Goal: Task Accomplishment & Management: Complete application form

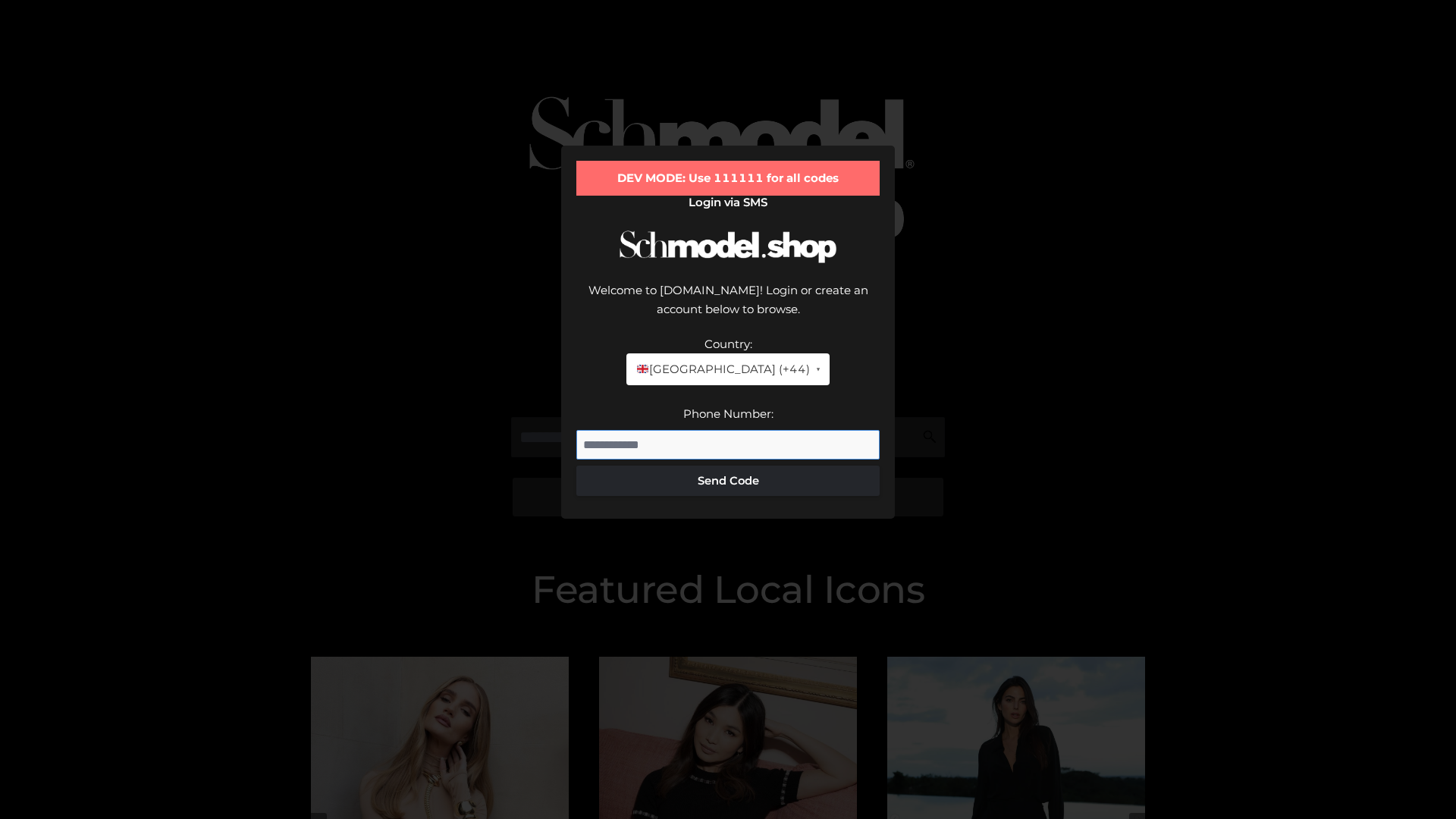
click at [728, 430] on input "Phone Number:" at bounding box center [727, 445] width 303 height 31
type input "**********"
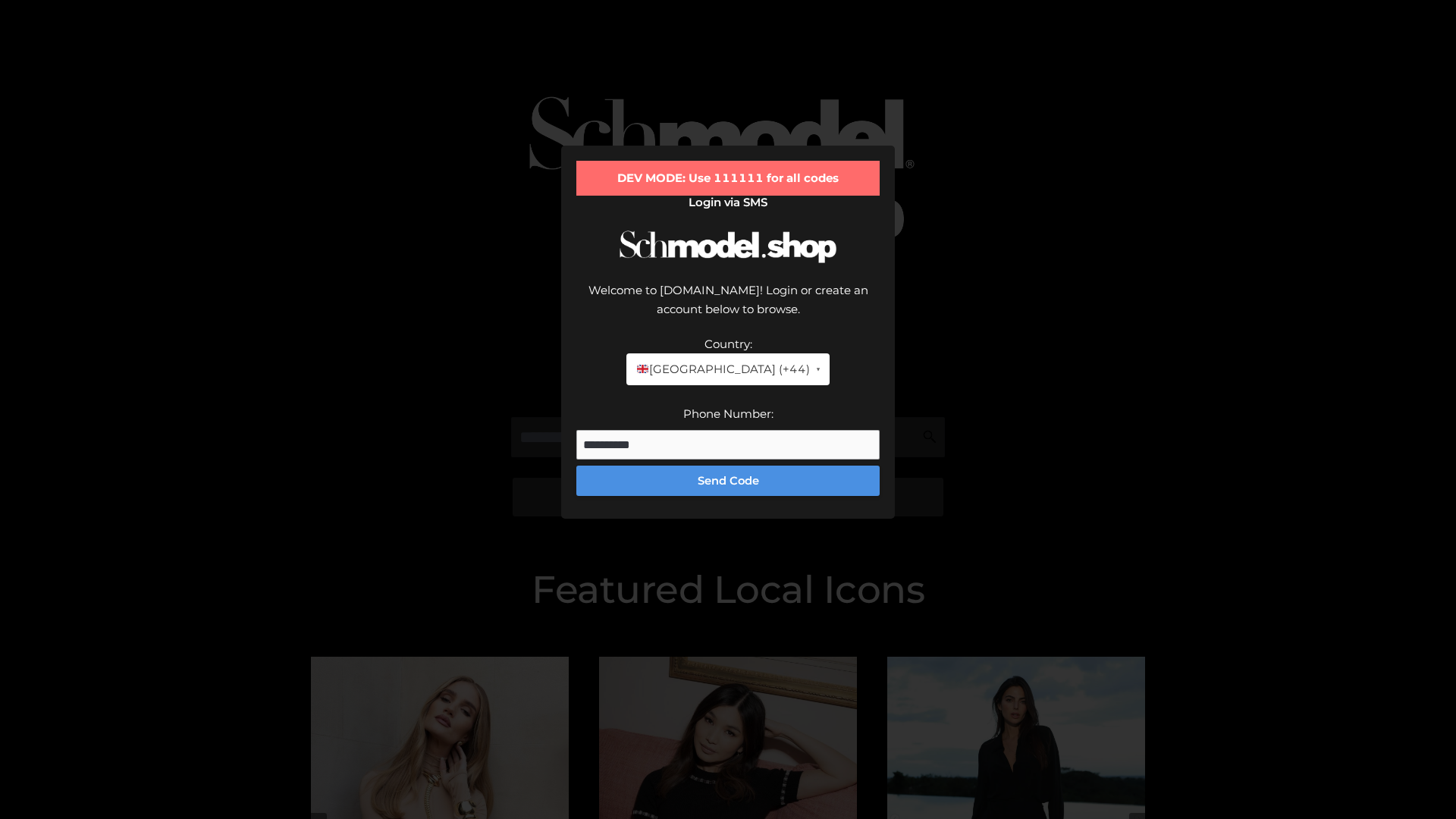
click at [728, 465] on button "Send Code" at bounding box center [727, 480] width 303 height 31
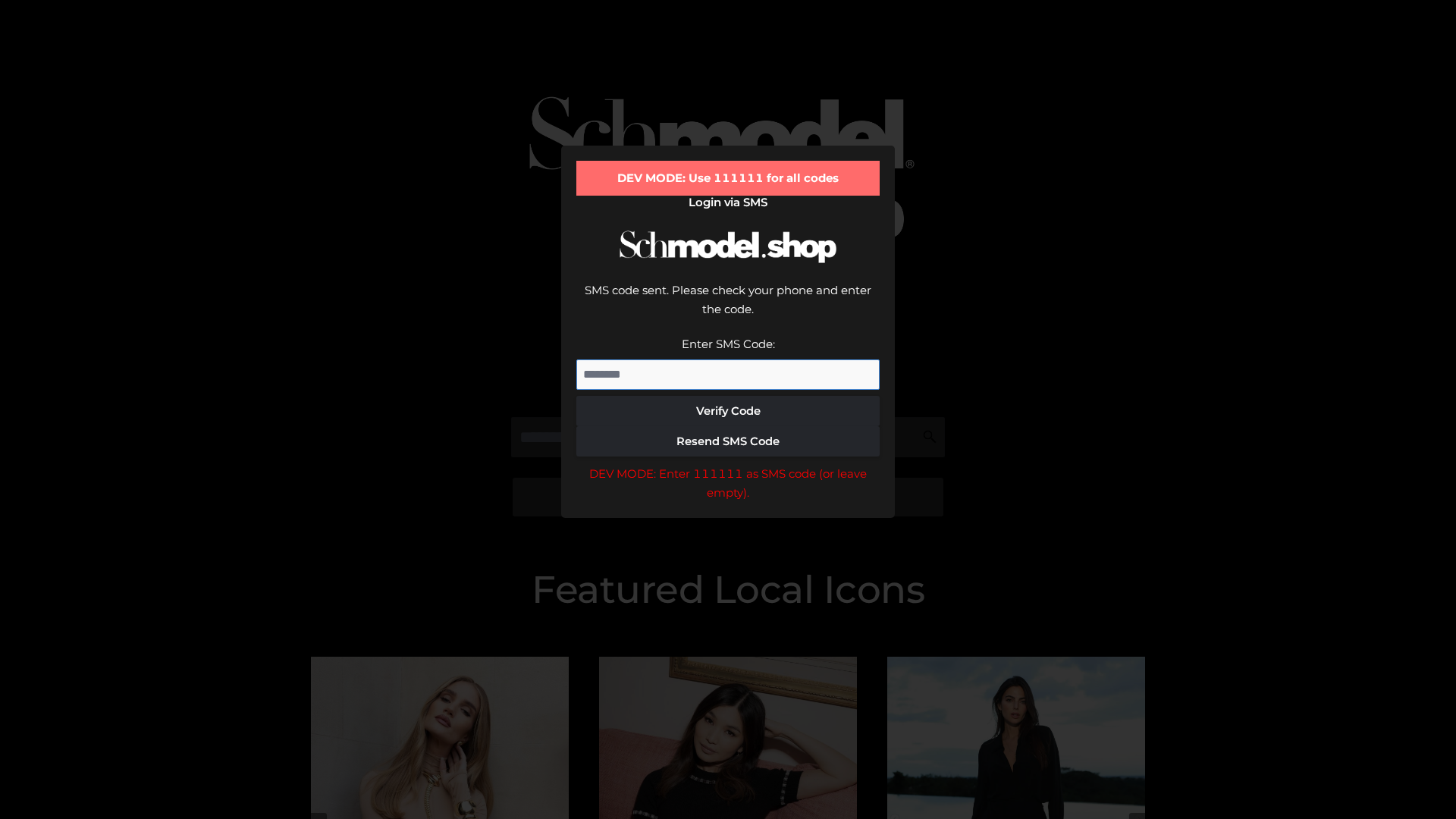
click at [728, 360] on input "Enter SMS Code:" at bounding box center [727, 374] width 303 height 31
type input "******"
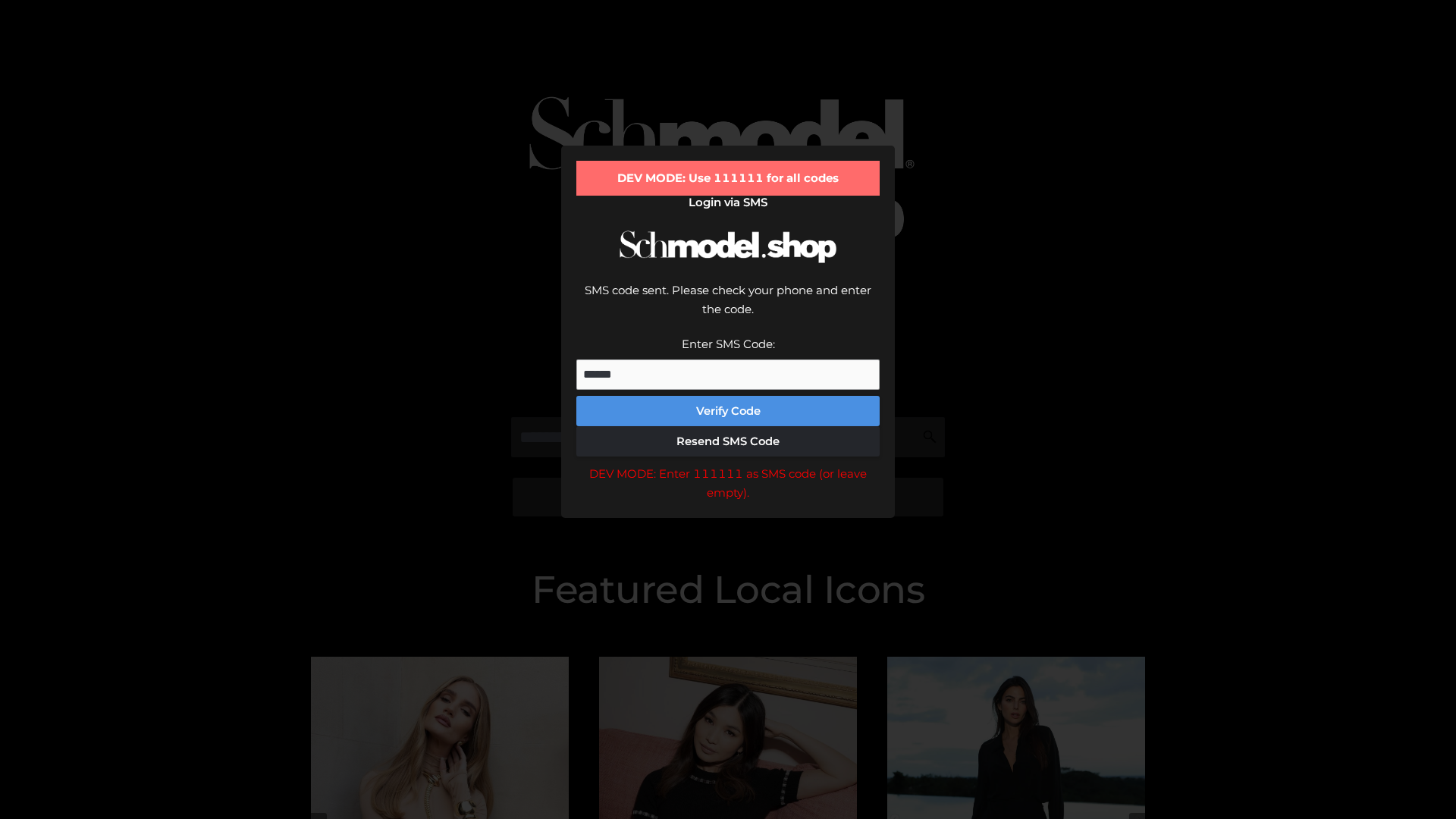
click at [728, 396] on button "Verify Code" at bounding box center [727, 411] width 303 height 31
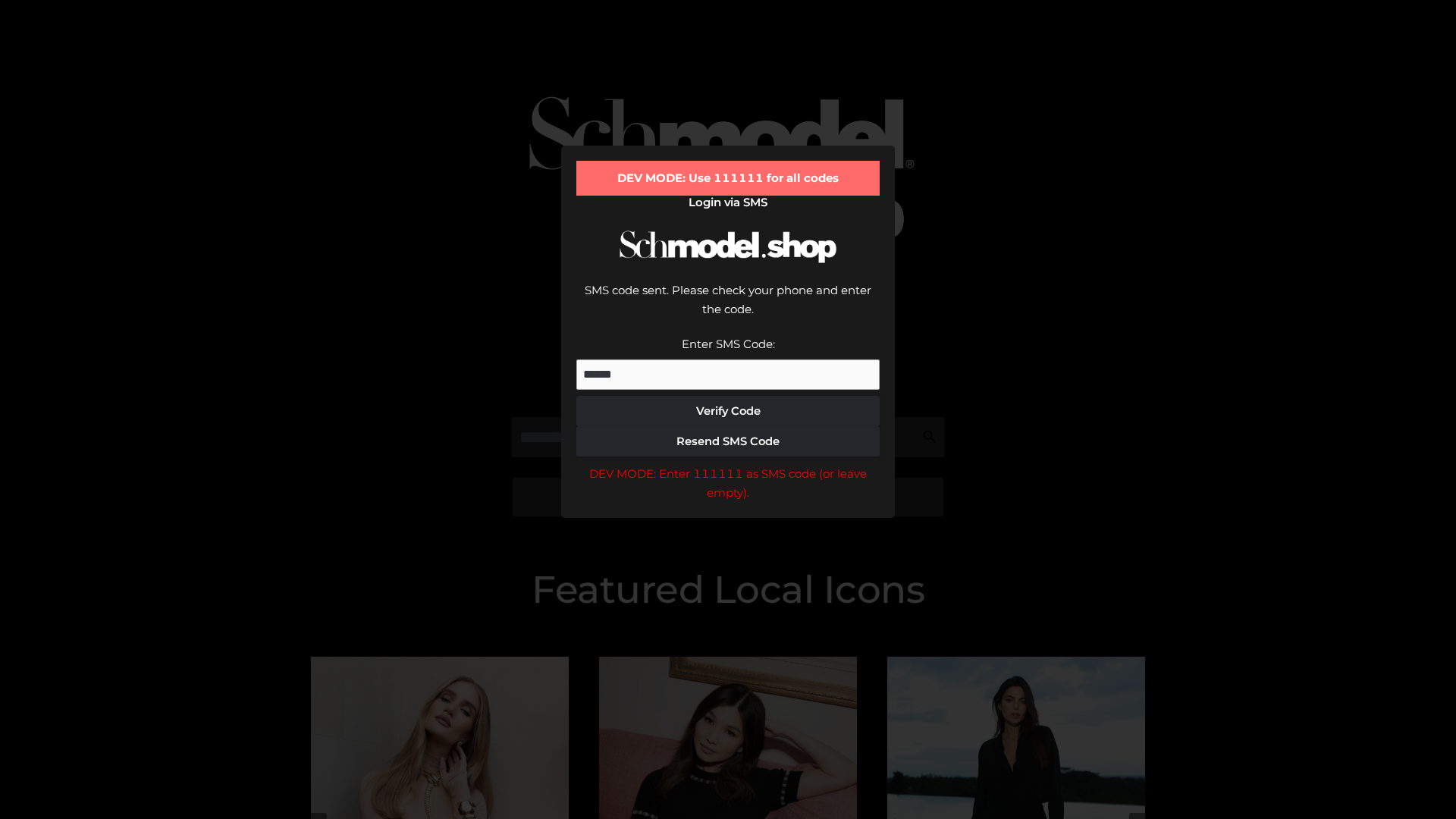
click at [728, 464] on div "DEV MODE: Enter 111111 as SMS code (or leave empty)." at bounding box center [727, 483] width 303 height 39
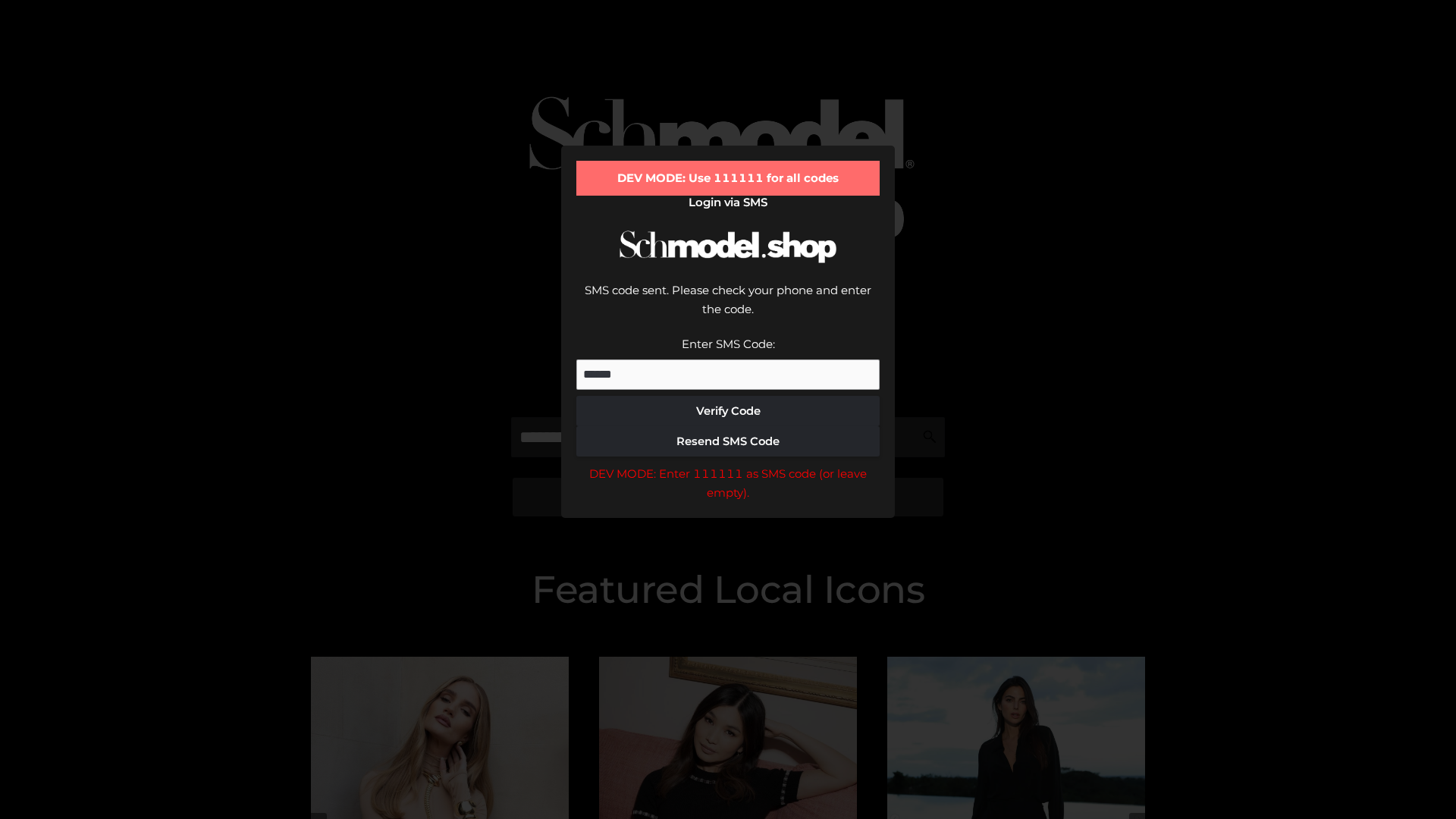
click at [728, 464] on div "DEV MODE: Enter 111111 as SMS code (or leave empty)." at bounding box center [727, 483] width 303 height 39
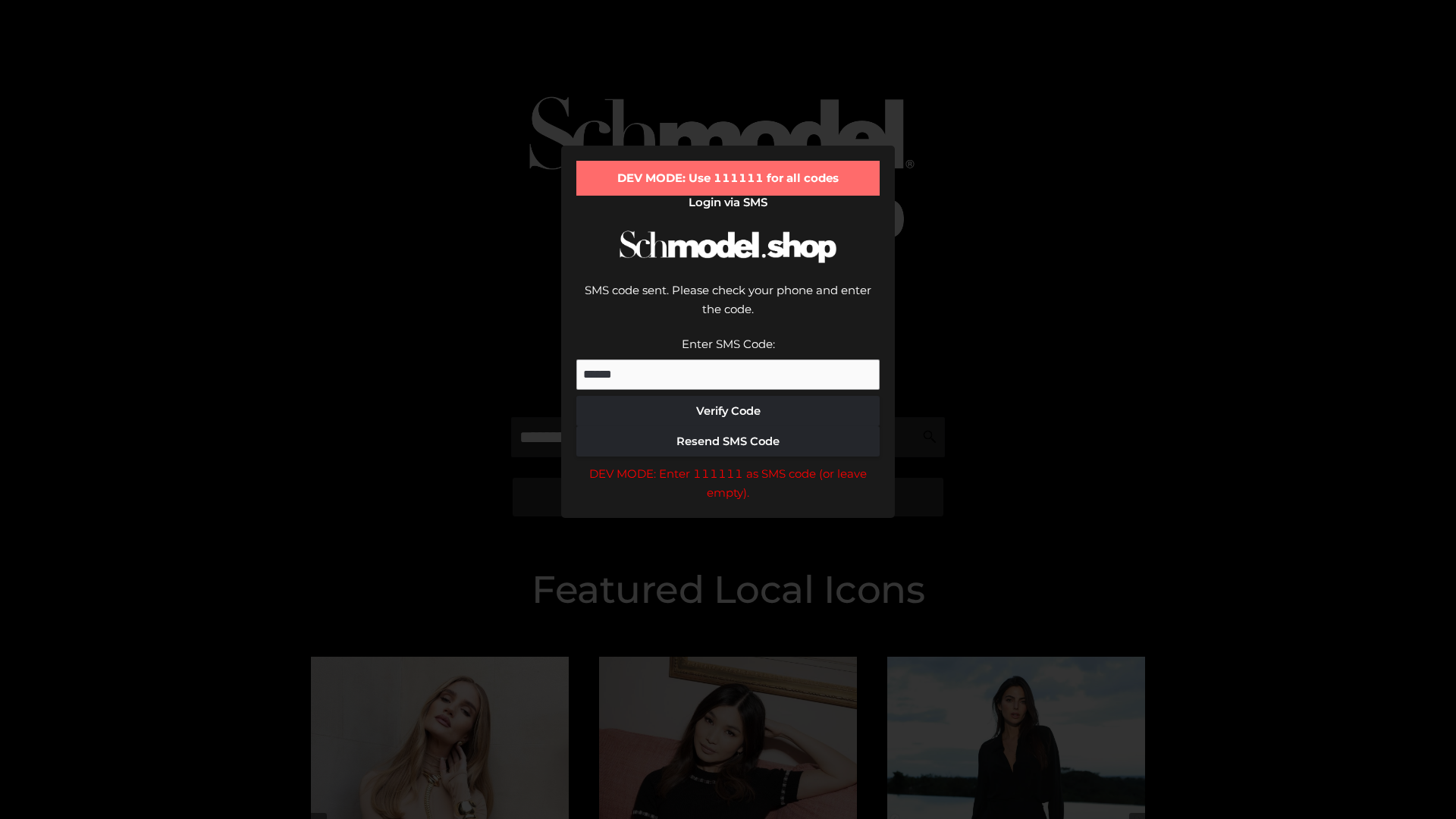
click at [728, 464] on div "DEV MODE: Enter 111111 as SMS code (or leave empty)." at bounding box center [727, 483] width 303 height 39
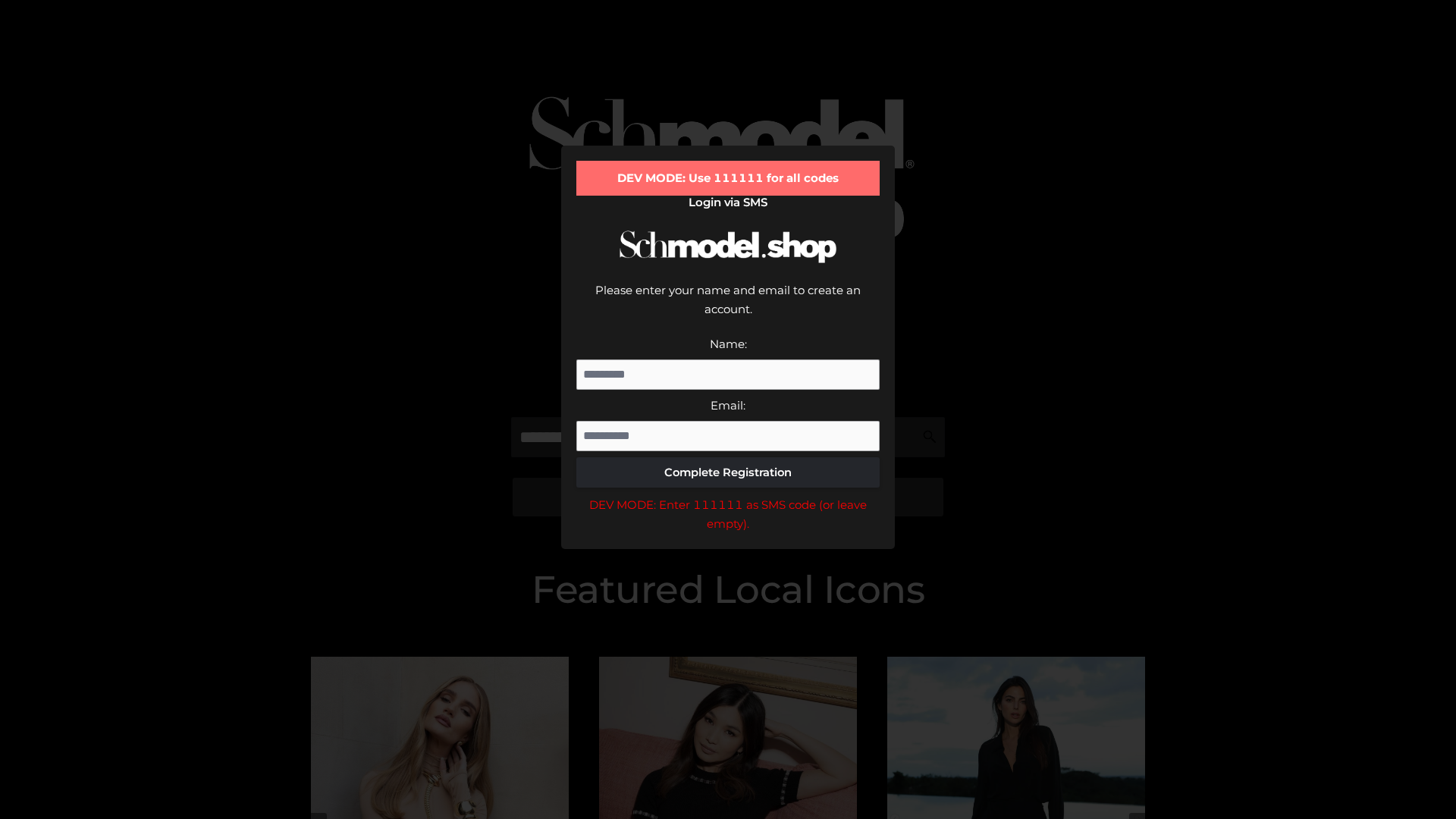
click at [728, 495] on div "DEV MODE: Enter 111111 as SMS code (or leave empty)." at bounding box center [727, 514] width 303 height 39
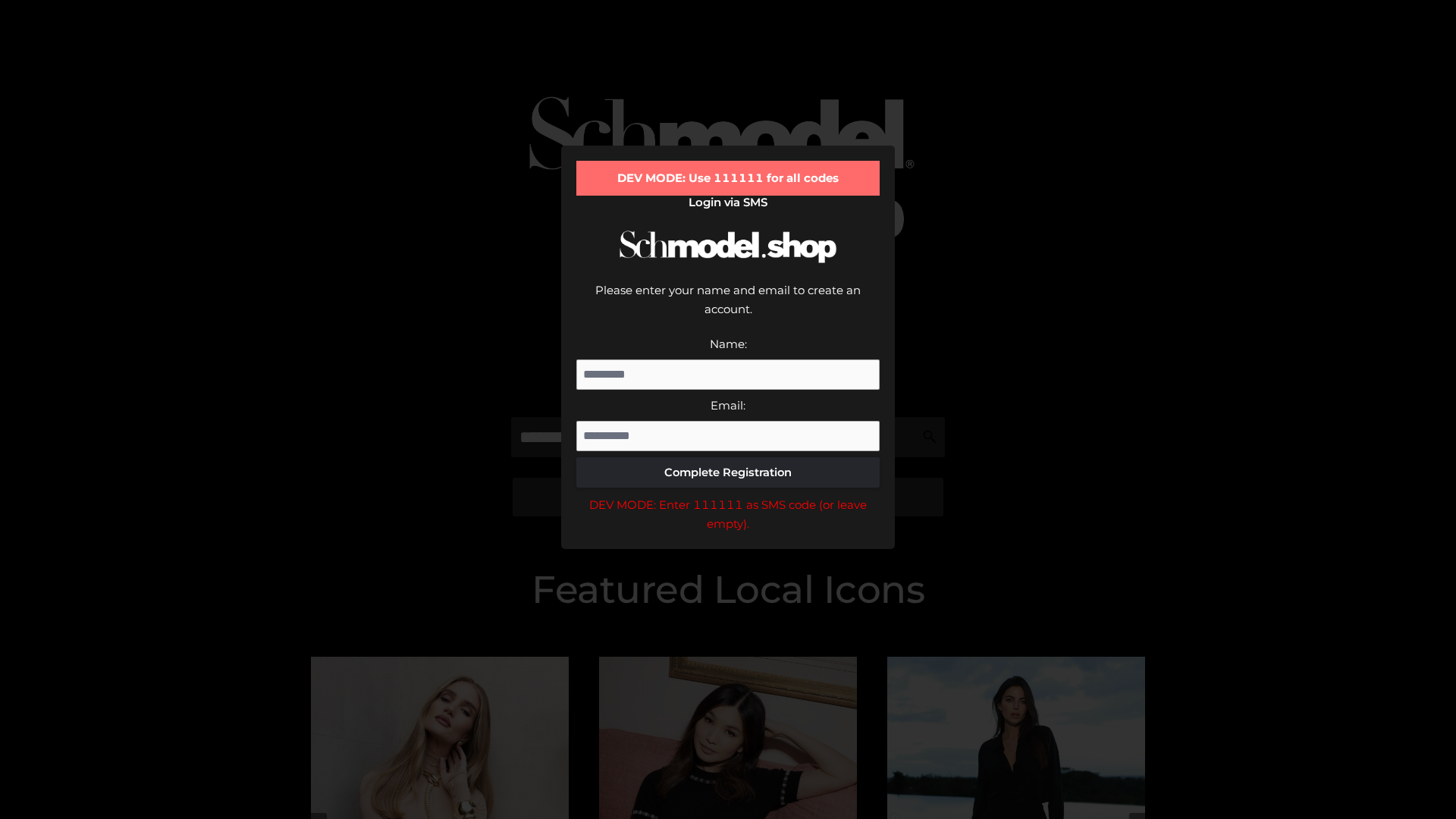
click at [728, 495] on div "DEV MODE: Enter 111111 as SMS code (or leave empty)." at bounding box center [727, 514] width 303 height 39
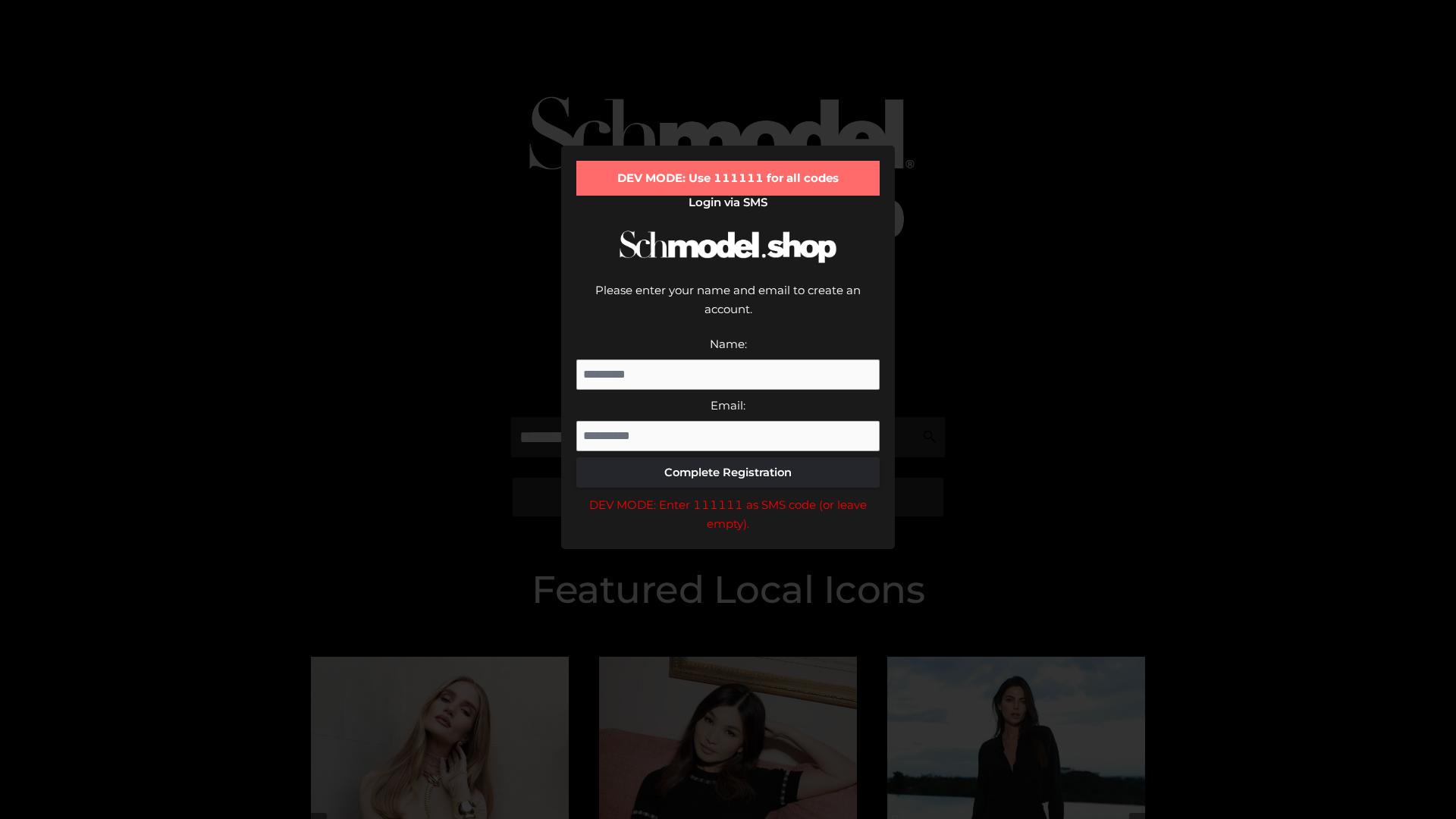
click at [728, 495] on div "DEV MODE: Enter 111111 as SMS code (or leave empty)." at bounding box center [727, 514] width 303 height 39
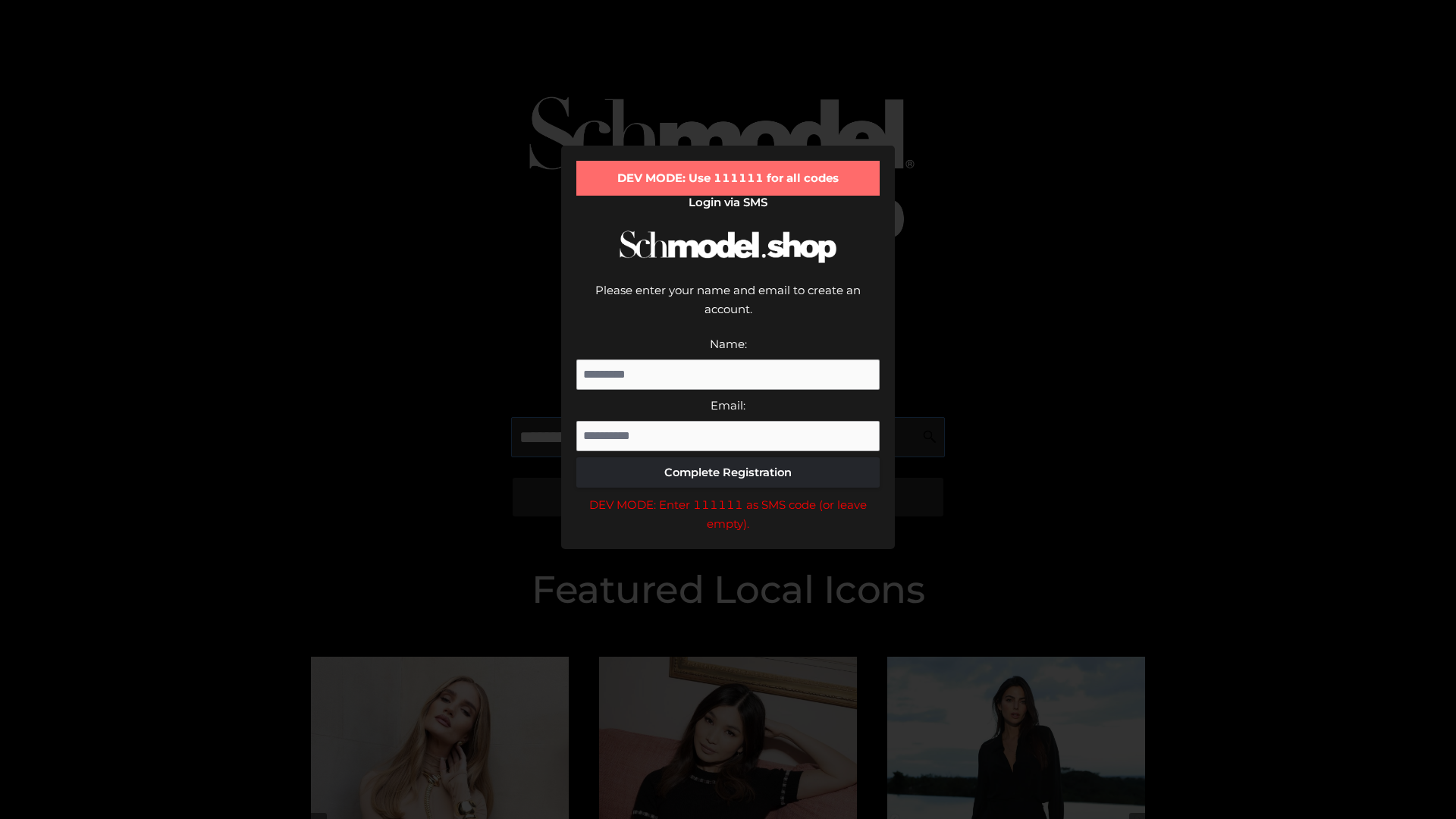
scroll to position [0, 79]
click at [728, 495] on div "DEV MODE: Enter 111111 as SMS code (or leave empty)." at bounding box center [727, 514] width 303 height 39
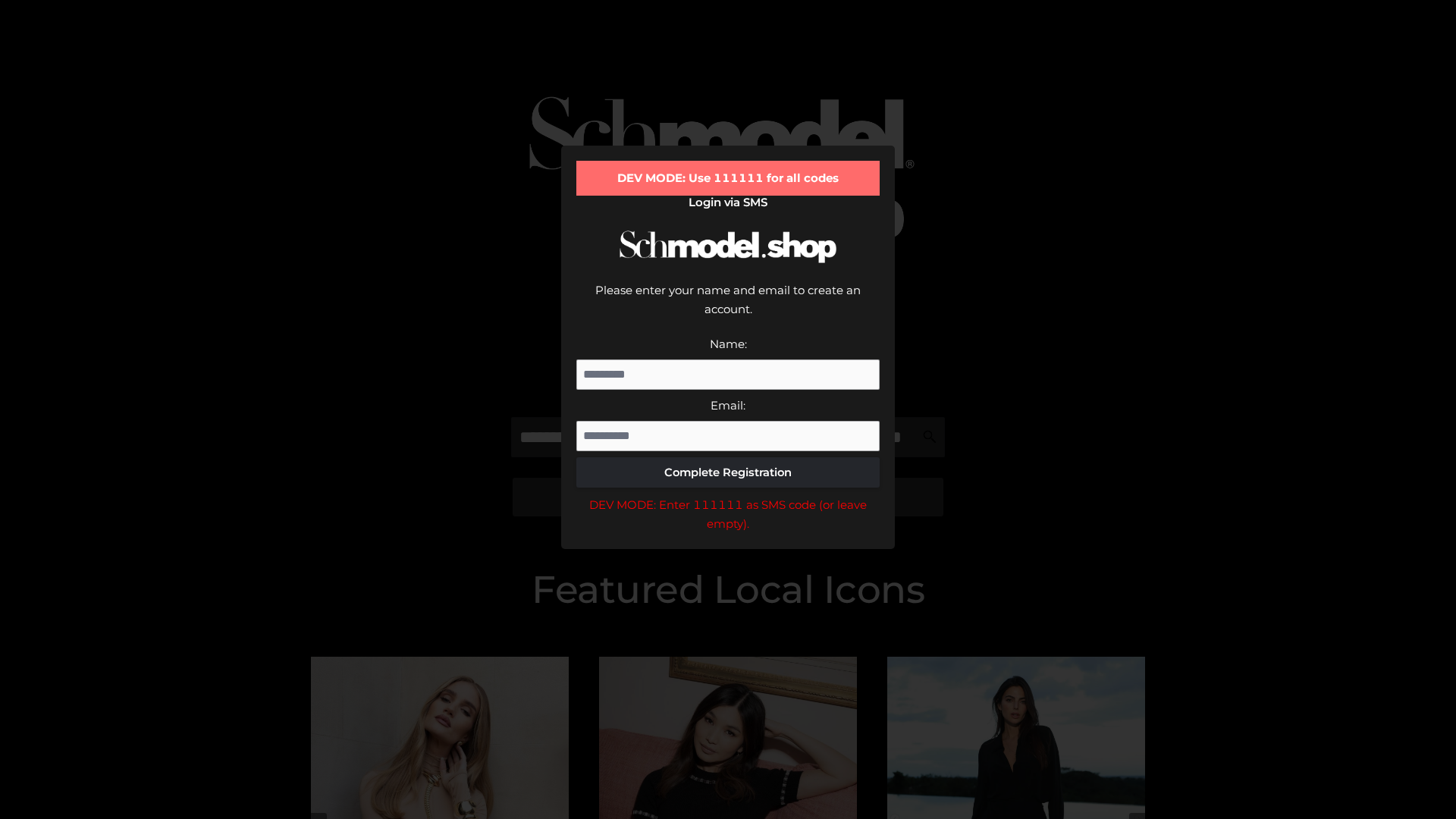
click at [728, 495] on div "DEV MODE: Enter 111111 as SMS code (or leave empty)." at bounding box center [727, 514] width 303 height 39
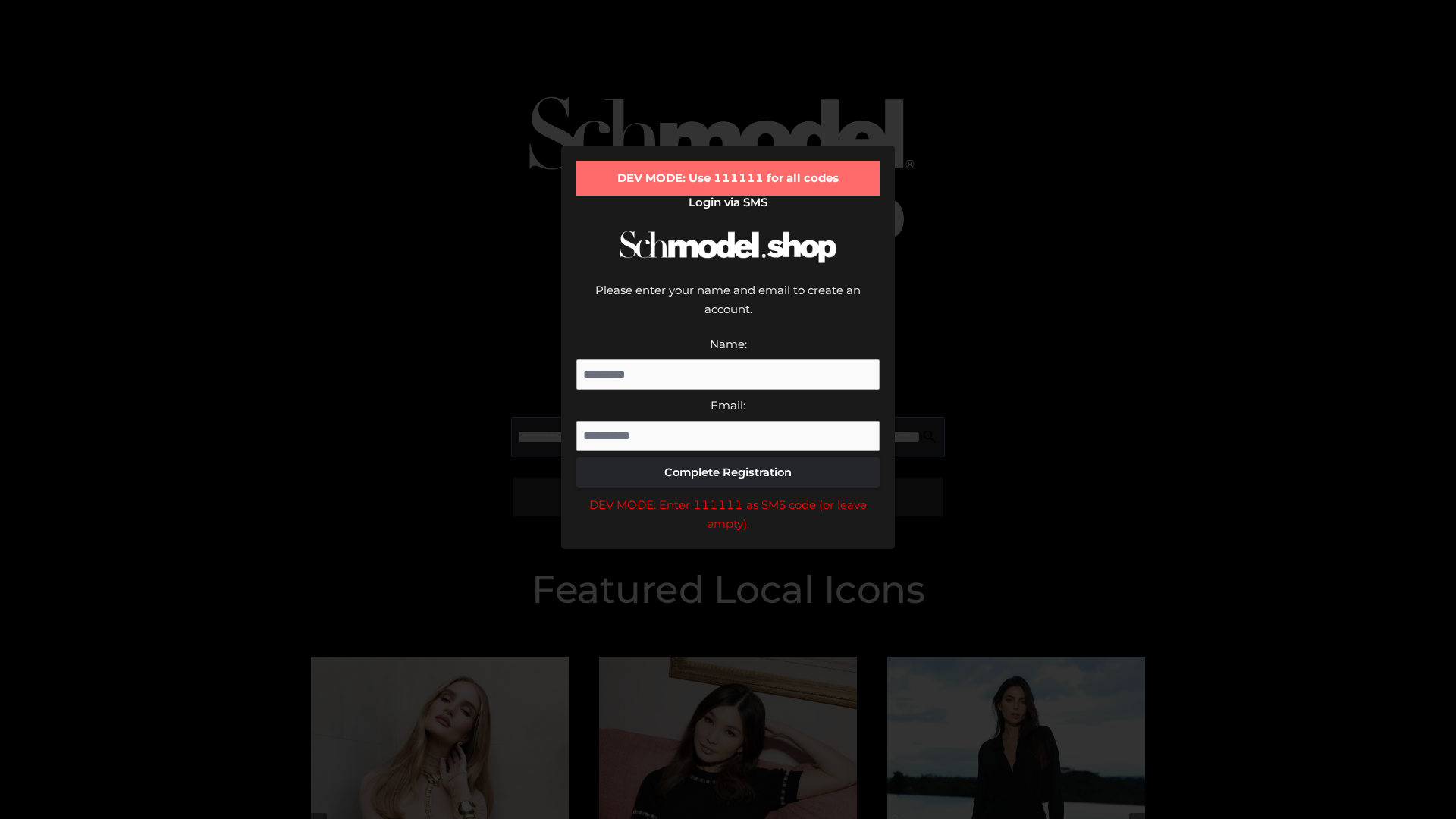
scroll to position [0, 165]
click at [728, 495] on div "DEV MODE: Enter 111111 as SMS code (or leave empty)." at bounding box center [727, 514] width 303 height 39
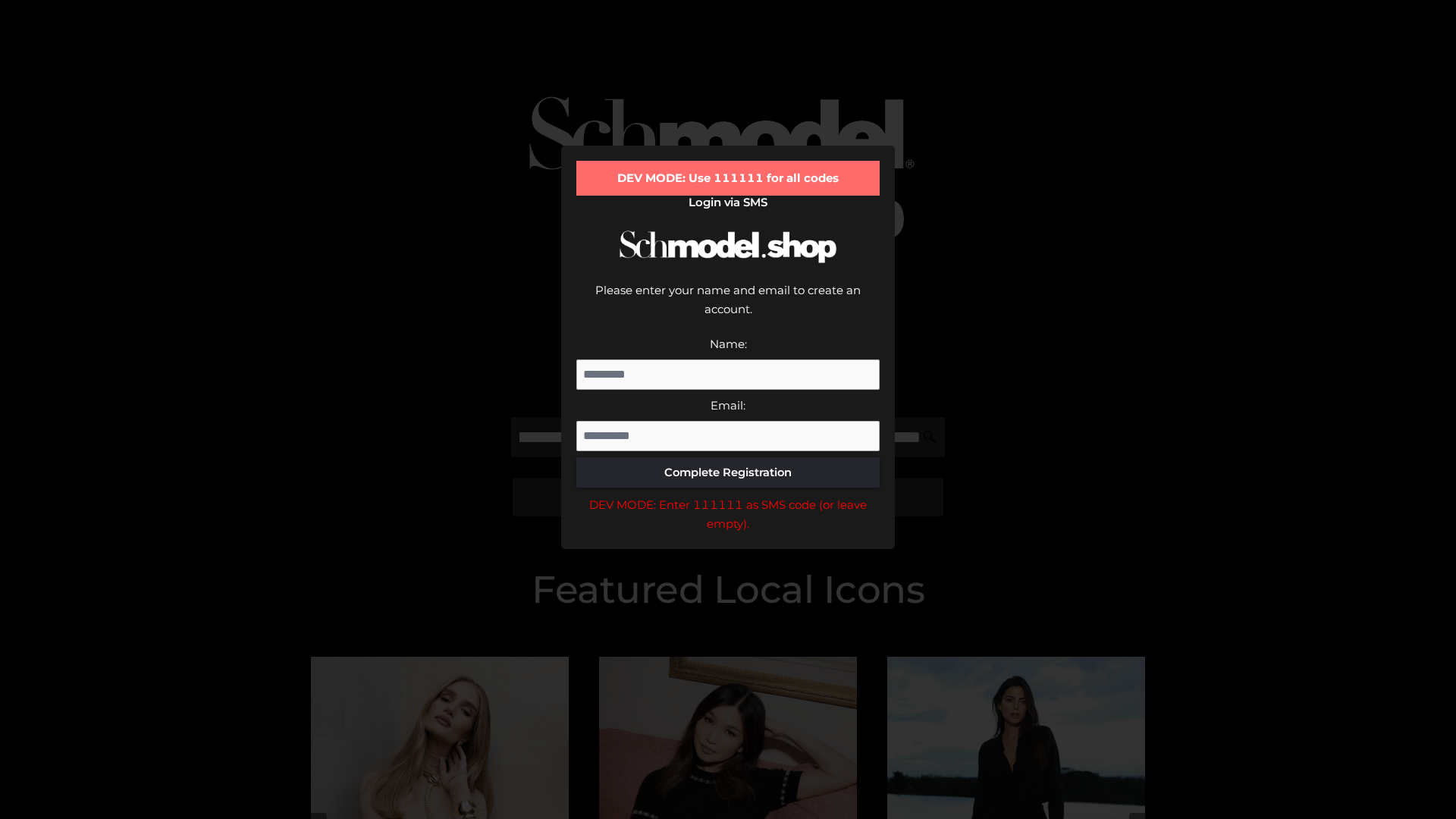
click at [728, 495] on div "DEV MODE: Enter 111111 as SMS code (or leave empty)." at bounding box center [727, 514] width 303 height 39
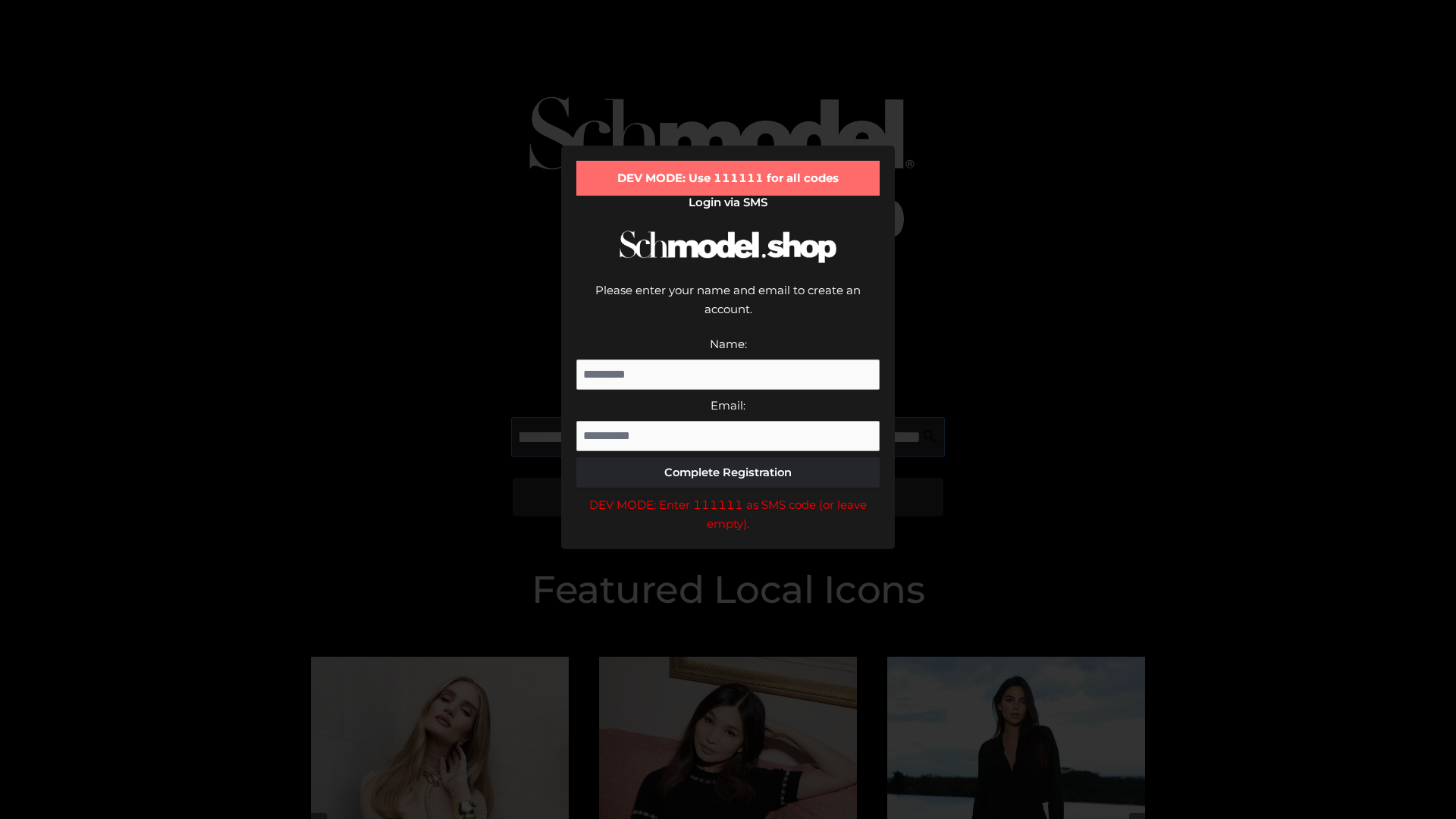
scroll to position [0, 257]
click at [728, 495] on div "DEV MODE: Enter 111111 as SMS code (or leave empty)." at bounding box center [727, 514] width 303 height 39
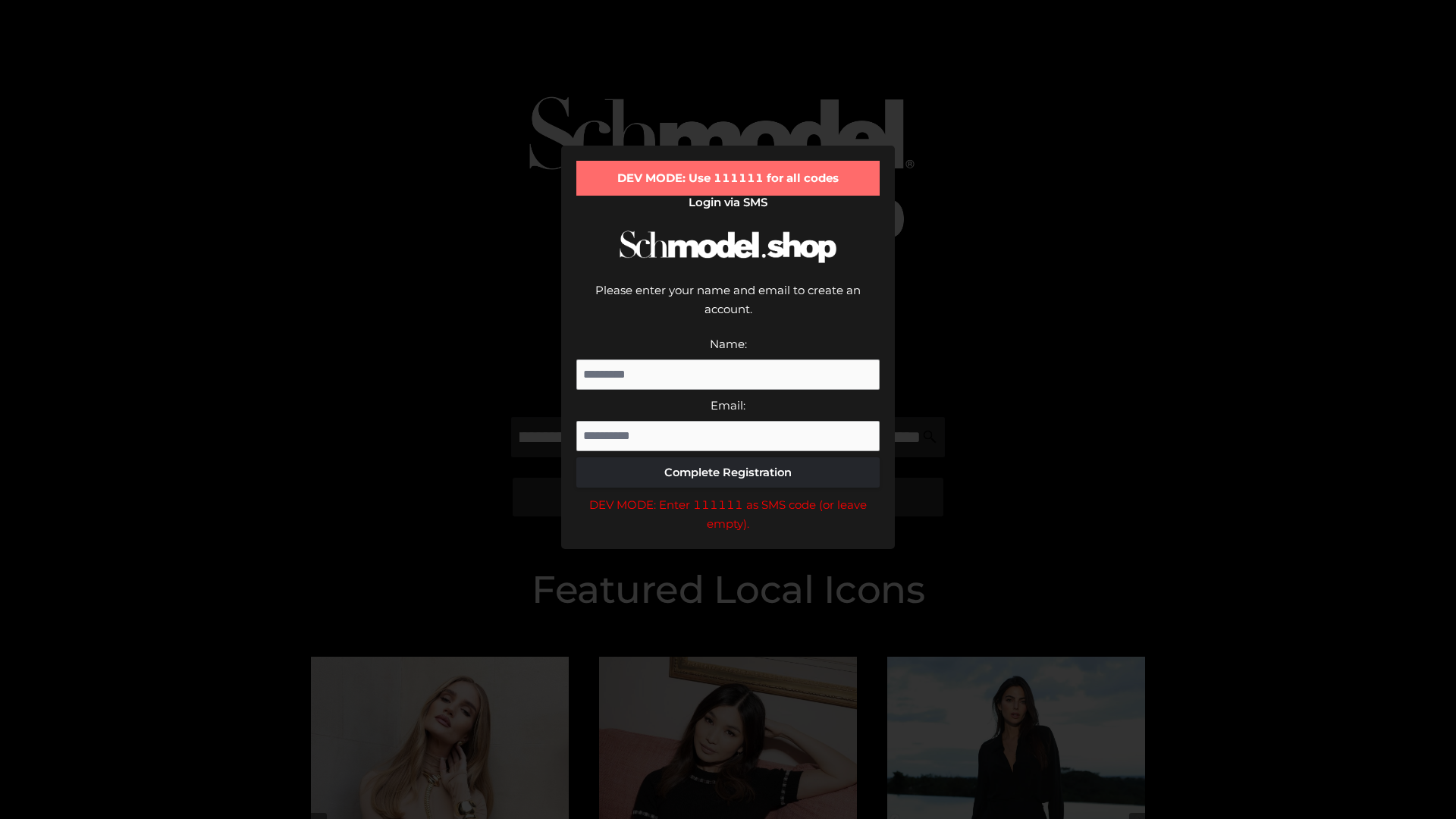
click at [728, 495] on div "DEV MODE: Enter 111111 as SMS code (or leave empty)." at bounding box center [727, 514] width 303 height 39
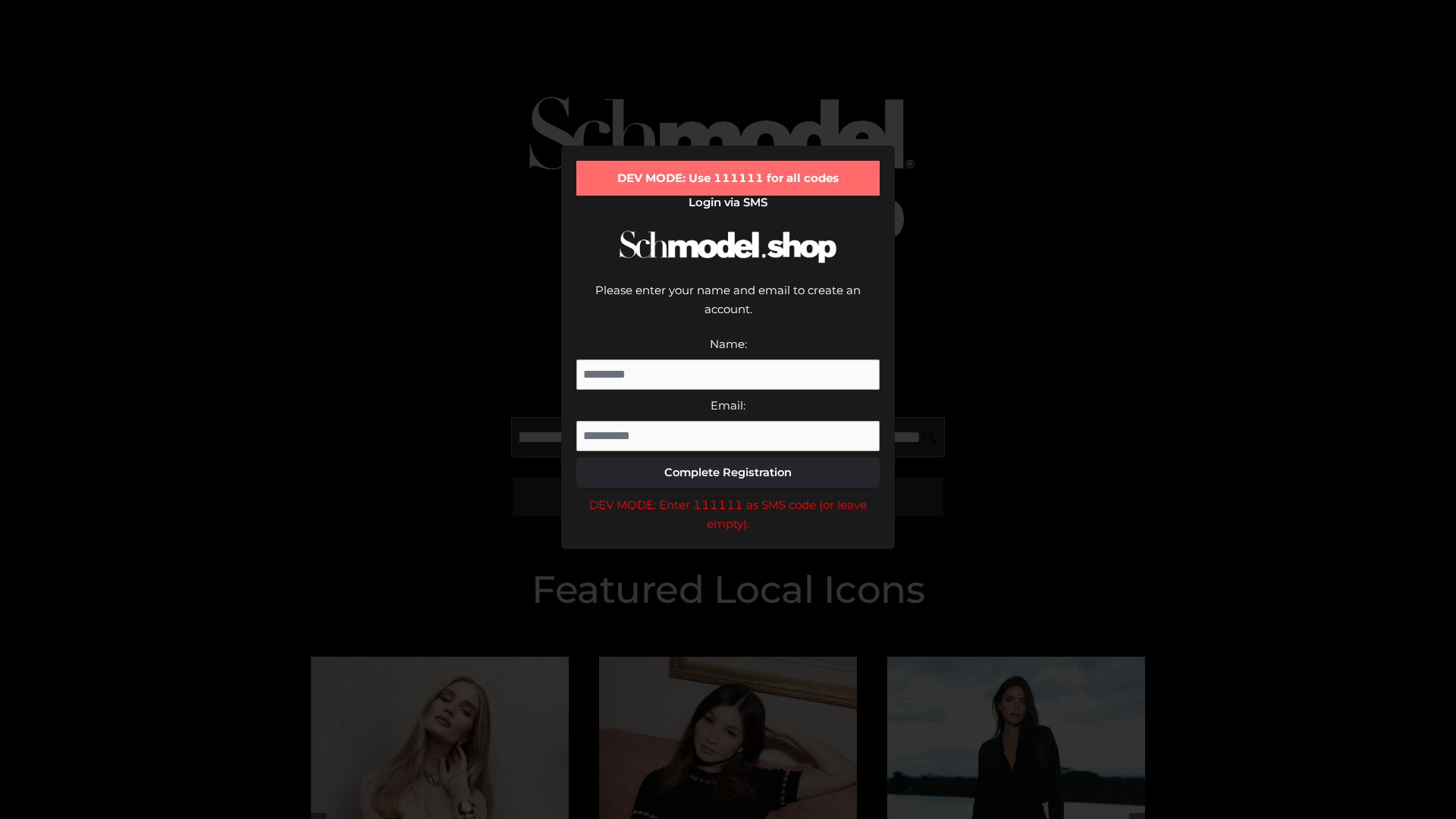
scroll to position [0, 353]
click at [728, 495] on div "DEV MODE: Enter 111111 as SMS code (or leave empty)." at bounding box center [727, 514] width 303 height 39
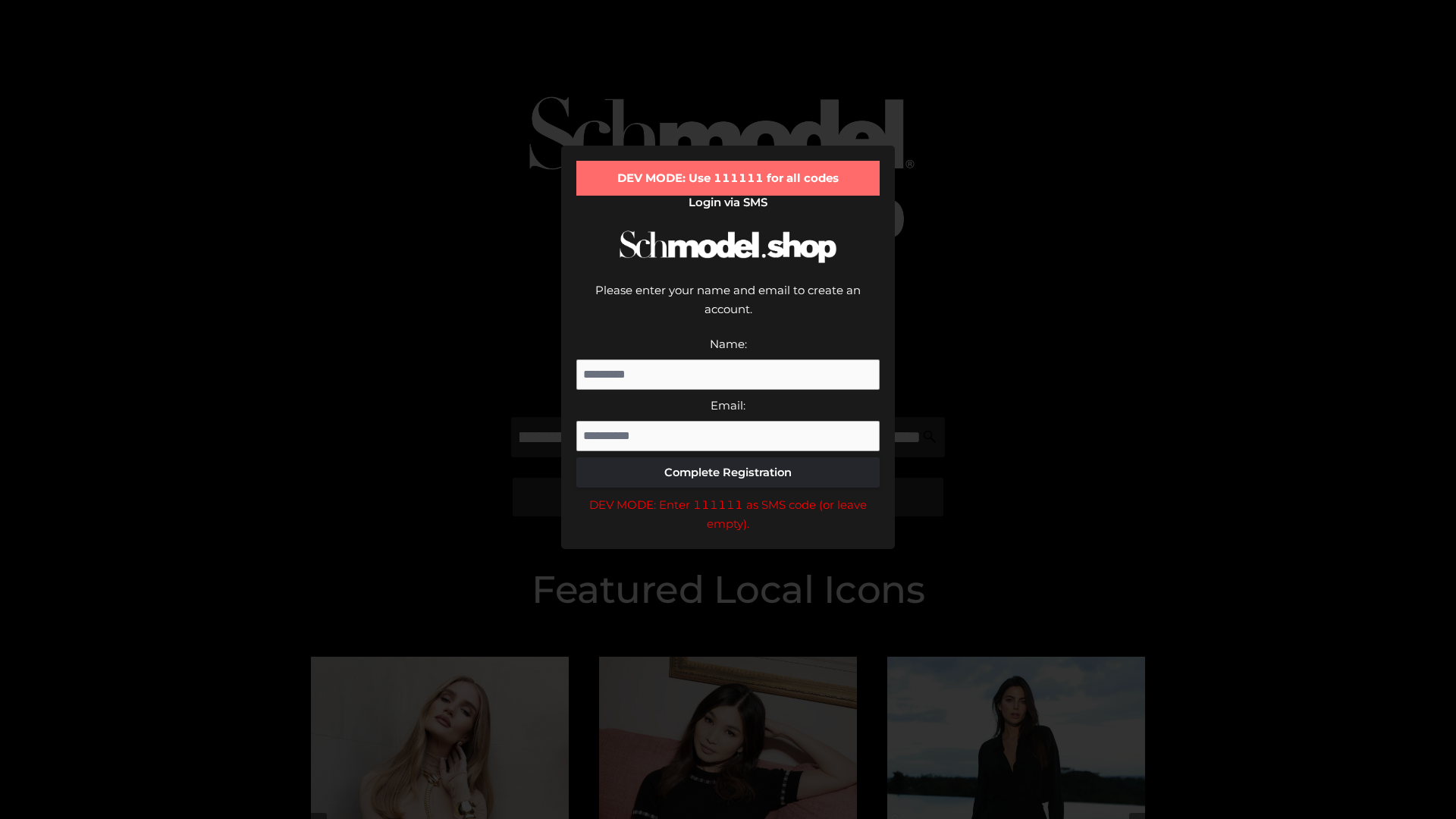
click at [728, 495] on div "DEV MODE: Enter 111111 as SMS code (or leave empty)." at bounding box center [727, 514] width 303 height 39
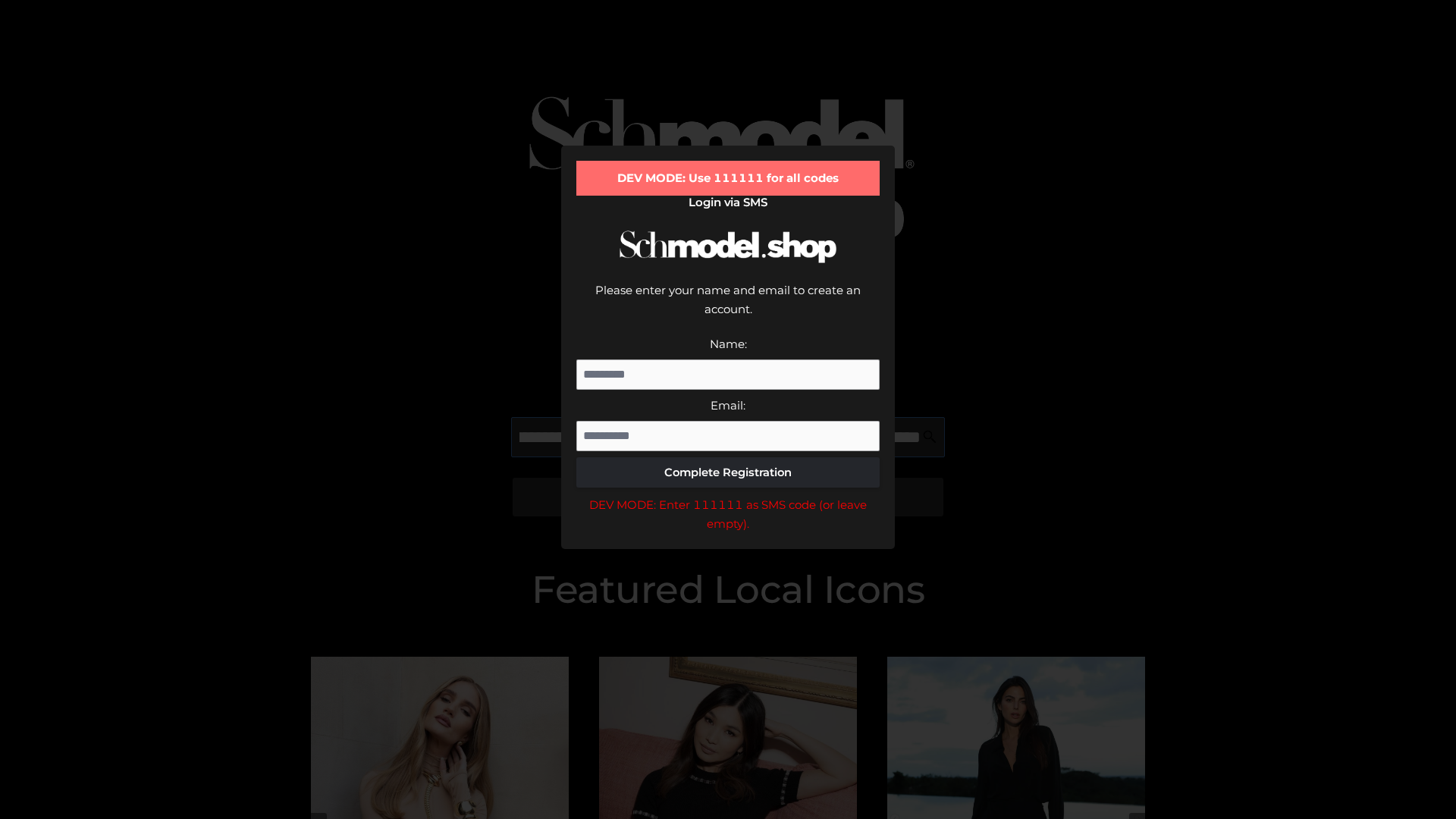
scroll to position [0, 440]
click at [728, 495] on div "DEV MODE: Enter 111111 as SMS code (or leave empty)." at bounding box center [727, 514] width 303 height 39
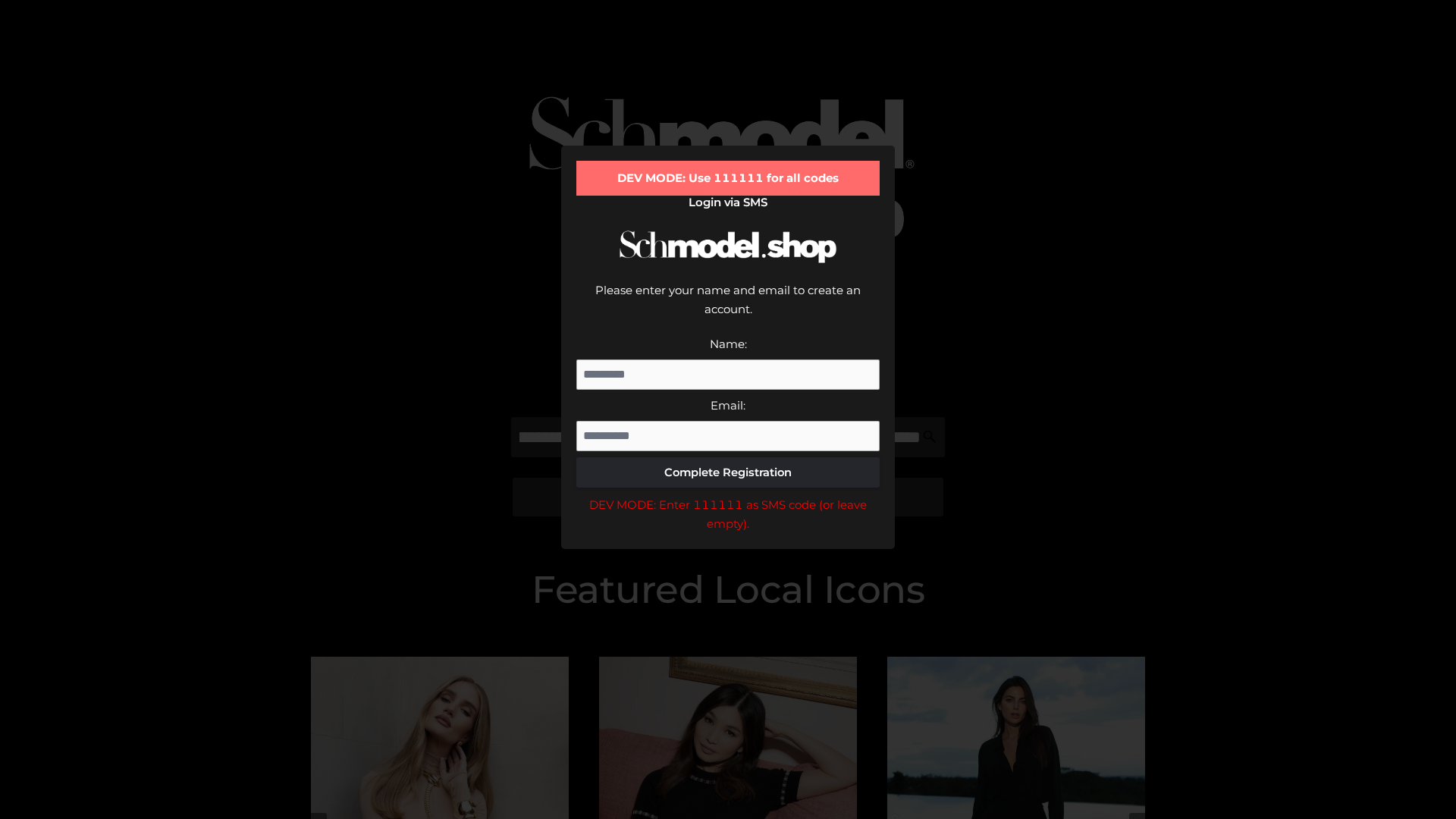
click at [728, 495] on div "DEV MODE: Enter 111111 as SMS code (or leave empty)." at bounding box center [727, 514] width 303 height 39
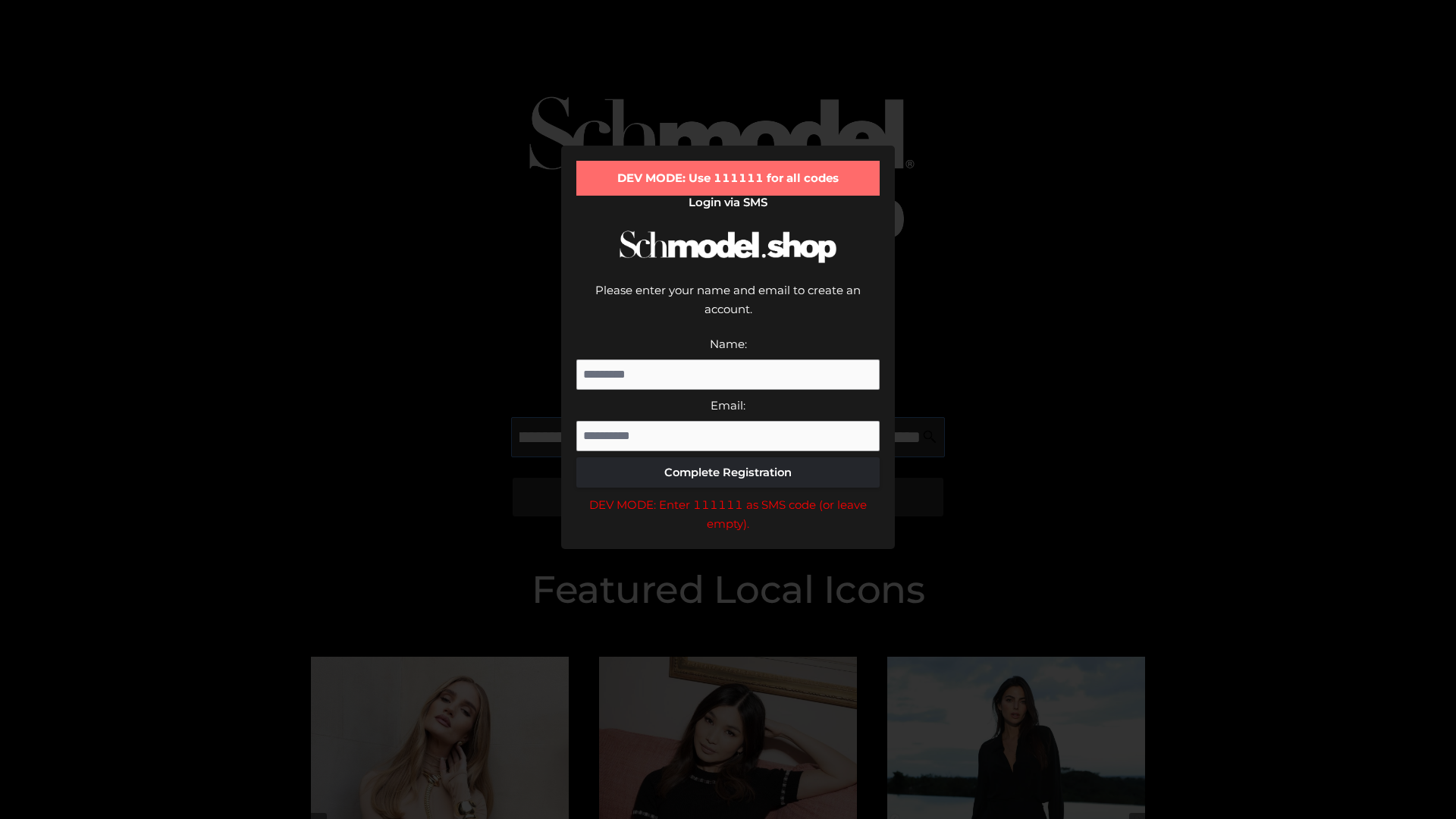
scroll to position [0, 531]
click at [728, 495] on div "DEV MODE: Enter 111111 as SMS code (or leave empty)." at bounding box center [727, 514] width 303 height 39
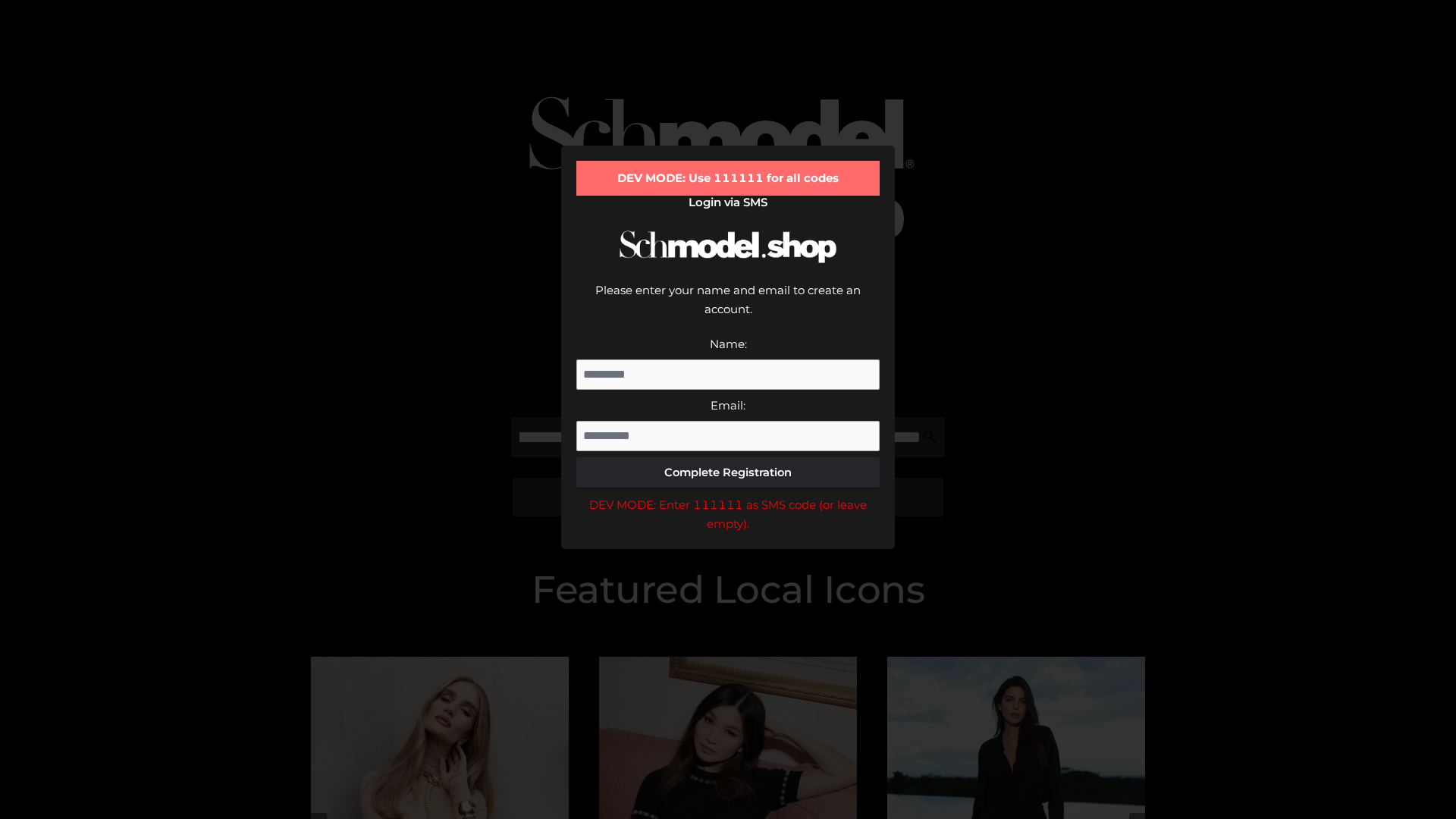
click at [728, 495] on div "DEV MODE: Enter 111111 as SMS code (or leave empty)." at bounding box center [727, 514] width 303 height 39
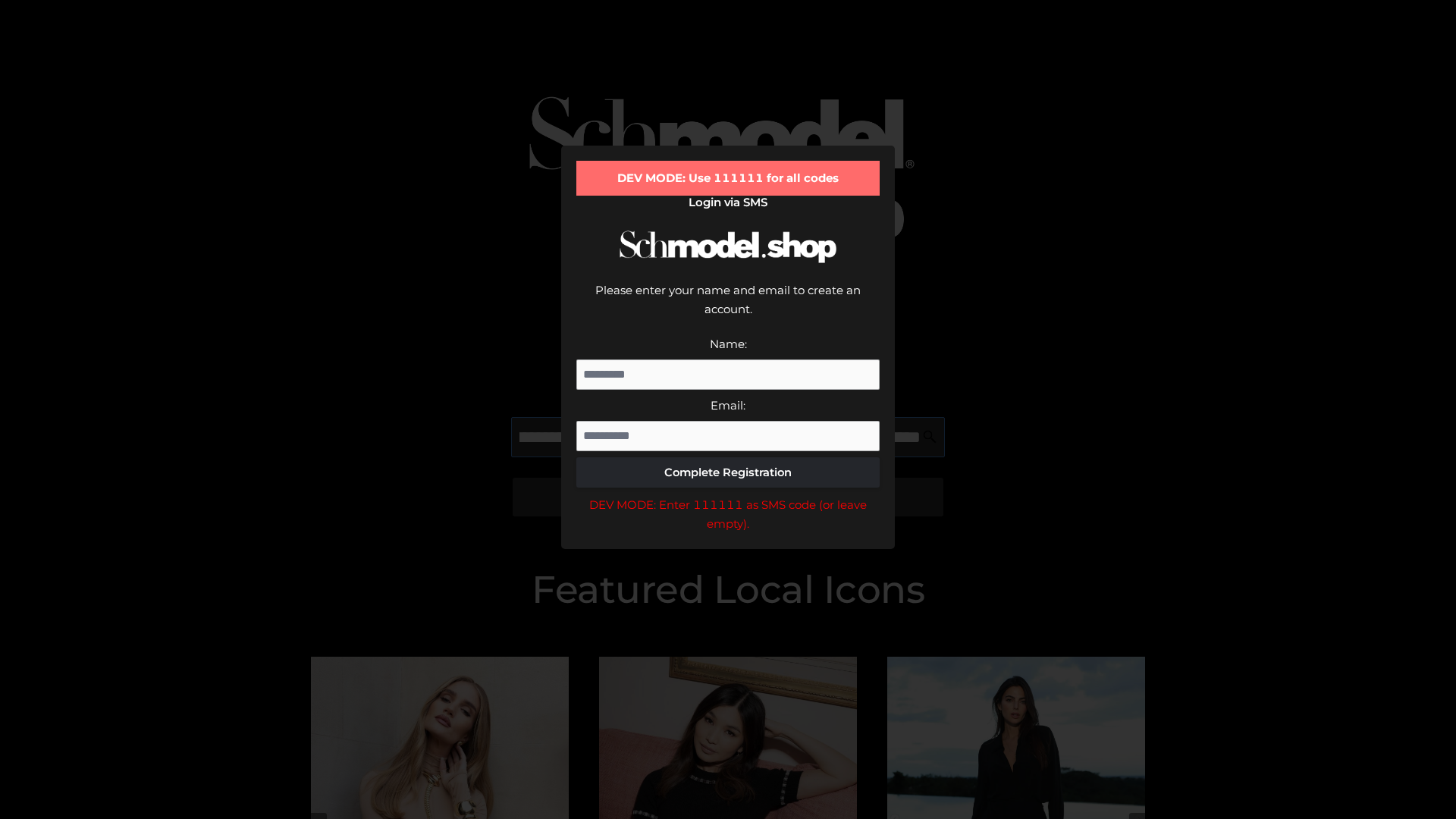
scroll to position [0, 627]
click at [728, 495] on div "DEV MODE: Enter 111111 as SMS code (or leave empty)." at bounding box center [727, 514] width 303 height 39
type input "**********"
